Goal: Information Seeking & Learning: Learn about a topic

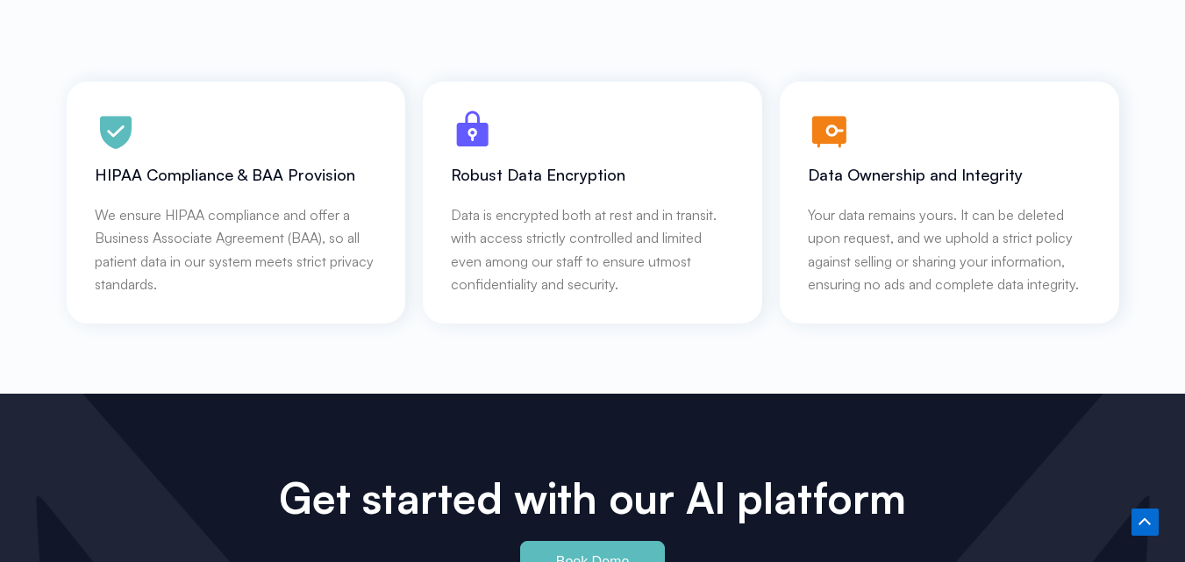
scroll to position [7940, 0]
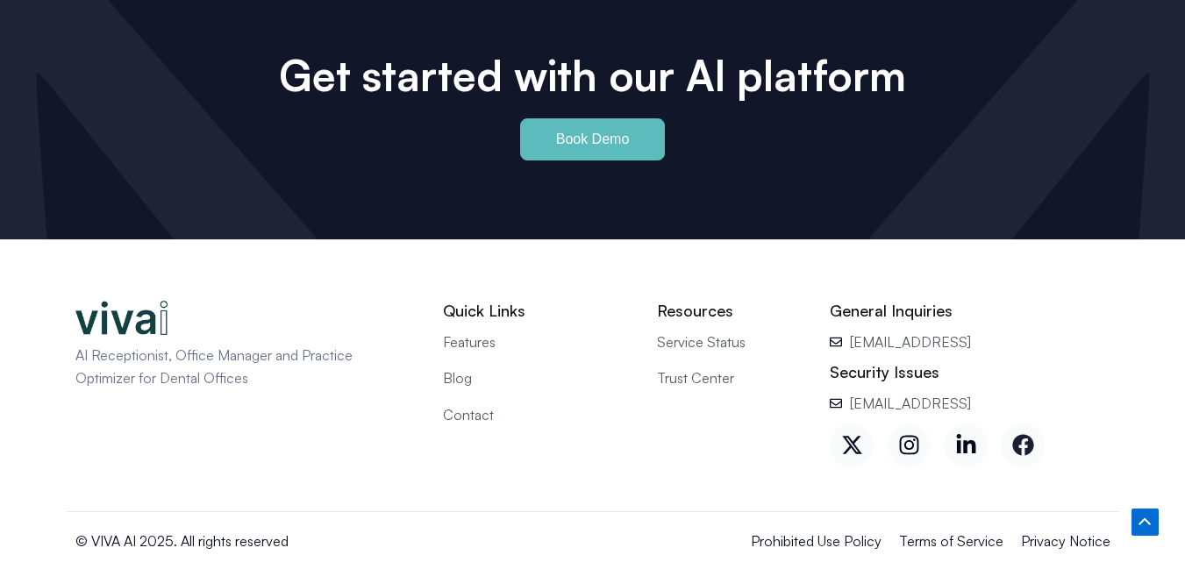
click at [1031, 435] on icon at bounding box center [1023, 445] width 21 height 21
click at [922, 424] on link "Instagram" at bounding box center [909, 446] width 44 height 44
click at [487, 404] on span "Contact" at bounding box center [468, 415] width 51 height 23
click at [470, 404] on span "Contact" at bounding box center [468, 415] width 51 height 23
click at [469, 367] on span "Blog" at bounding box center [457, 378] width 29 height 23
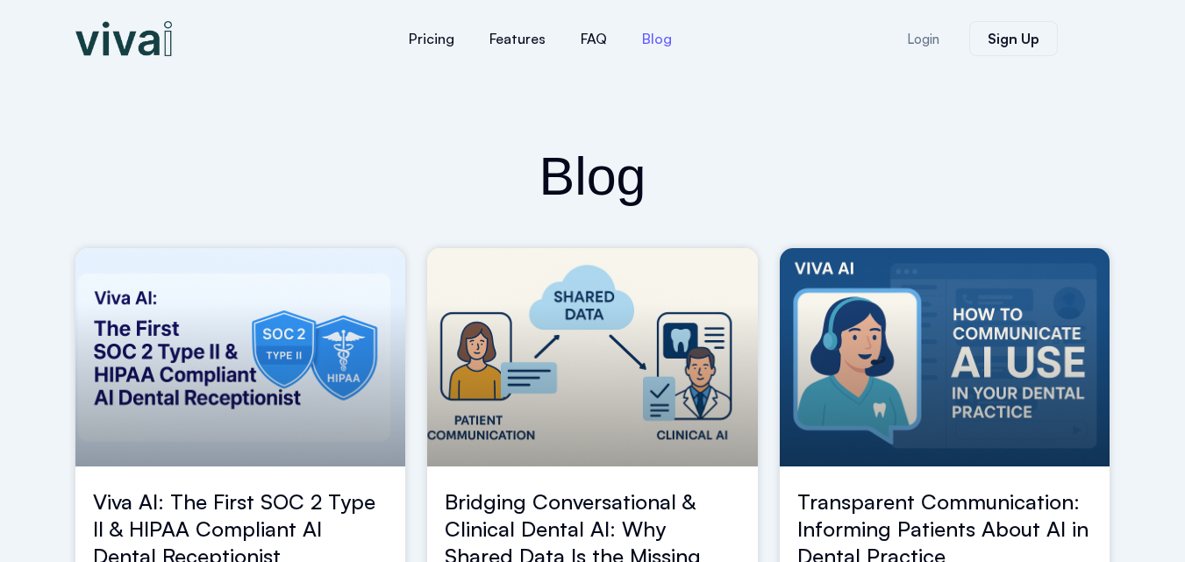
scroll to position [124, 0]
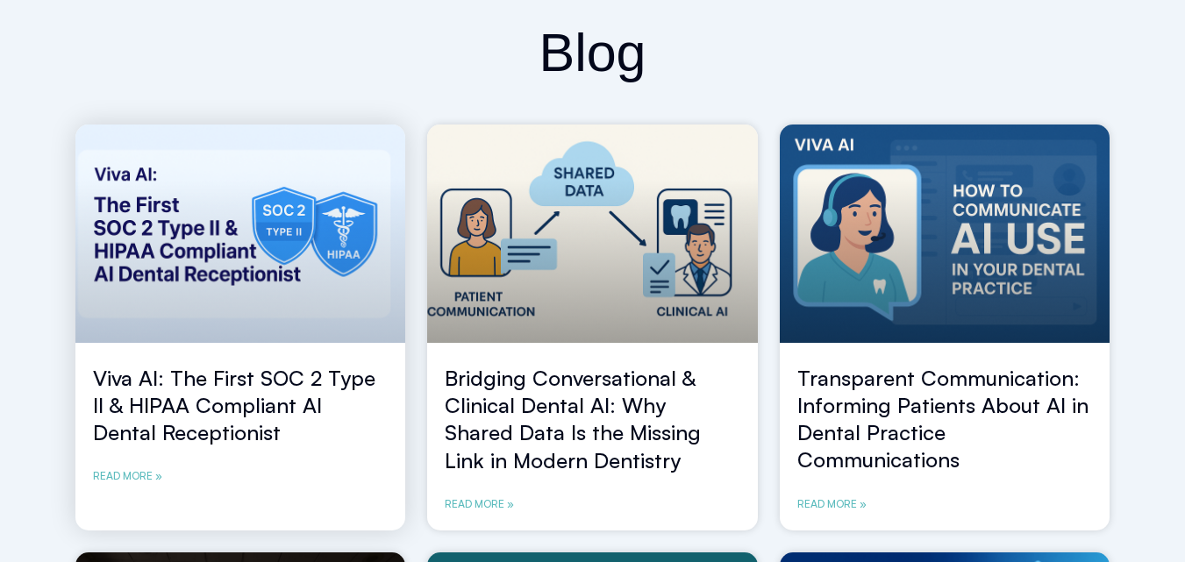
click at [292, 369] on link "Viva AI: The First SOC 2 Type II & HIPAA Compliant AI Dental Receptionist" at bounding box center [234, 405] width 283 height 81
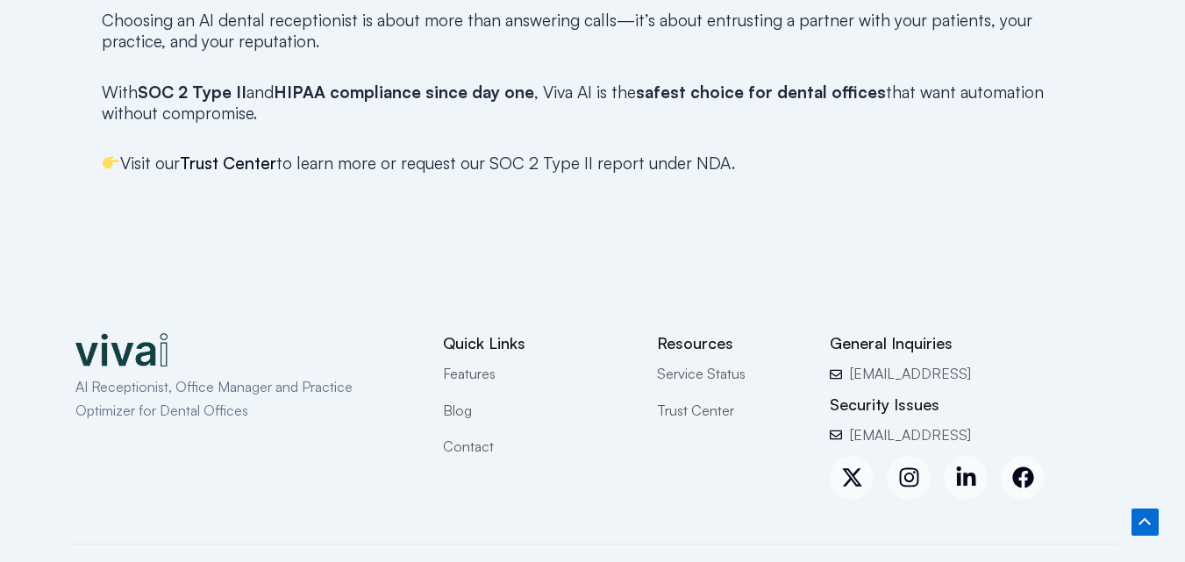
scroll to position [2868, 0]
